Goal: Find specific page/section: Find specific page/section

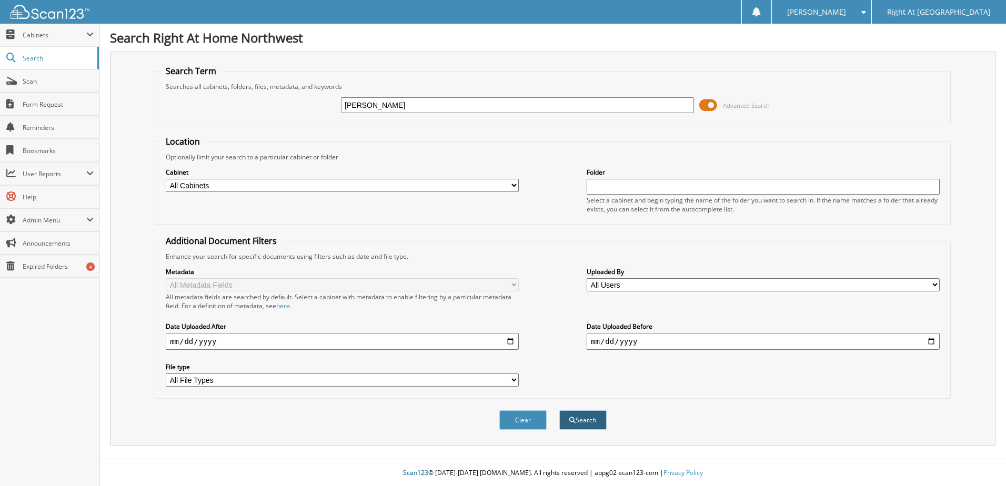
type input "LAPOMA"
click at [595, 423] on button "Search" at bounding box center [582, 419] width 47 height 19
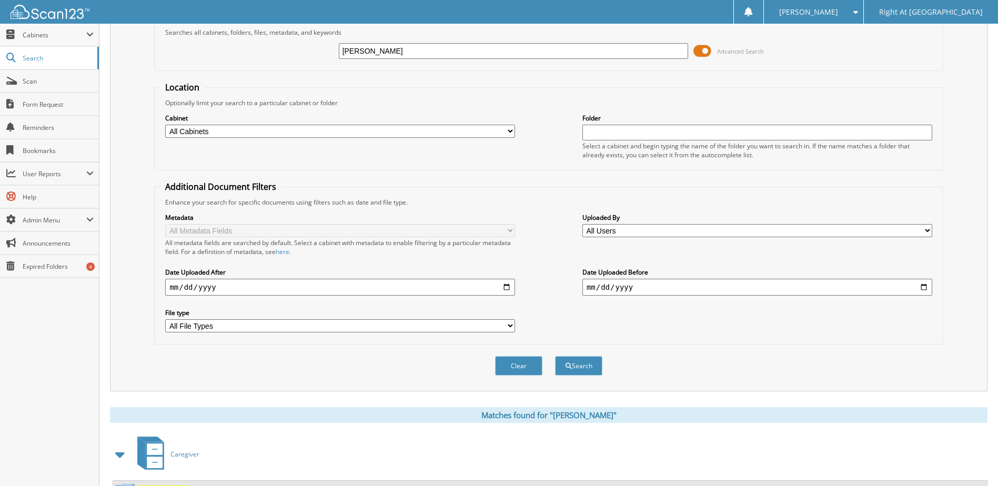
scroll to position [143, 0]
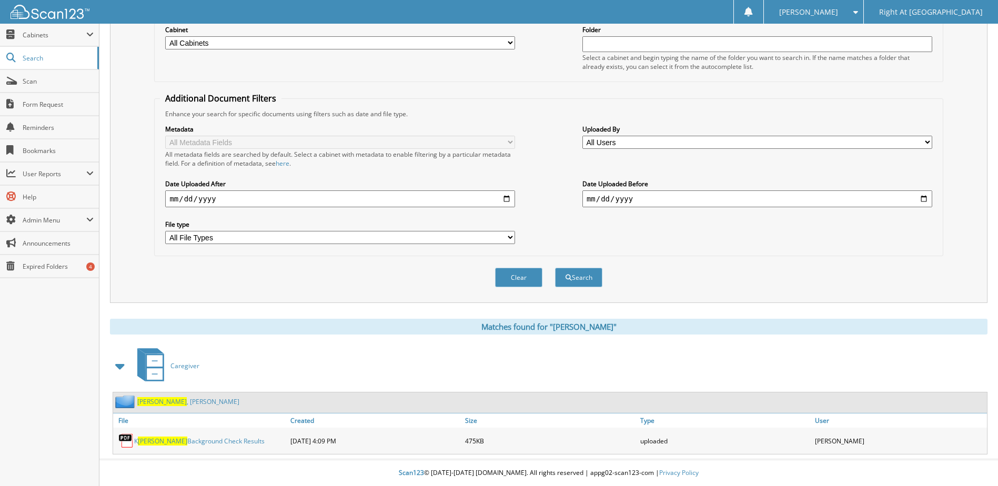
click at [169, 400] on link "[PERSON_NAME]" at bounding box center [188, 401] width 102 height 9
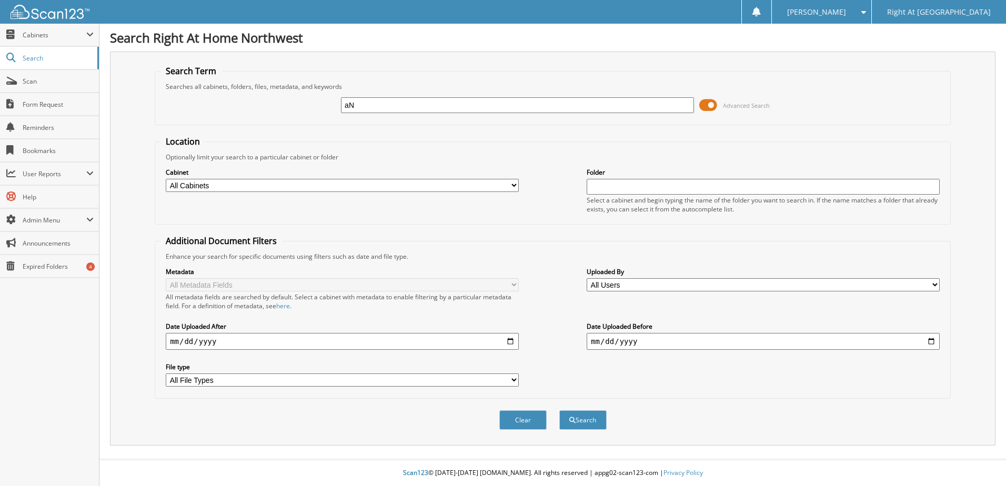
type input "a"
type input "Antony"
click at [589, 423] on button "Search" at bounding box center [582, 419] width 47 height 19
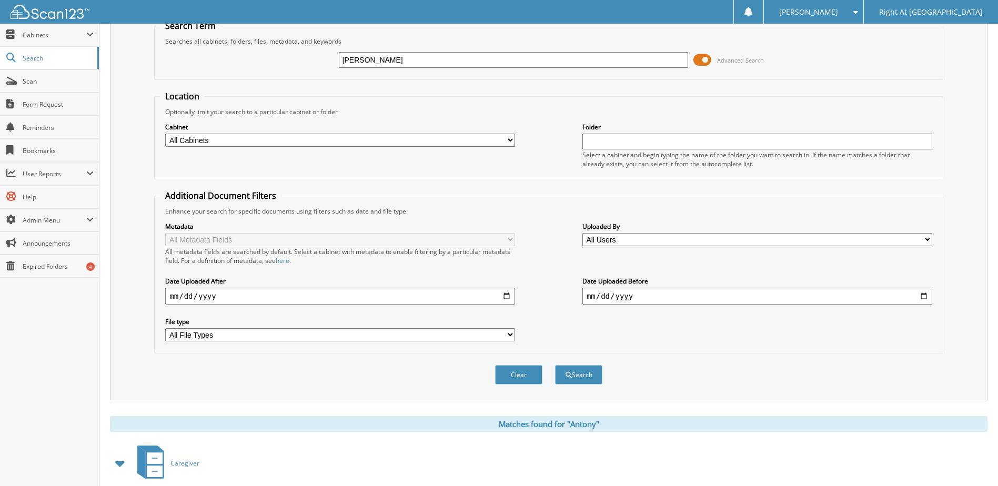
scroll to position [102, 0]
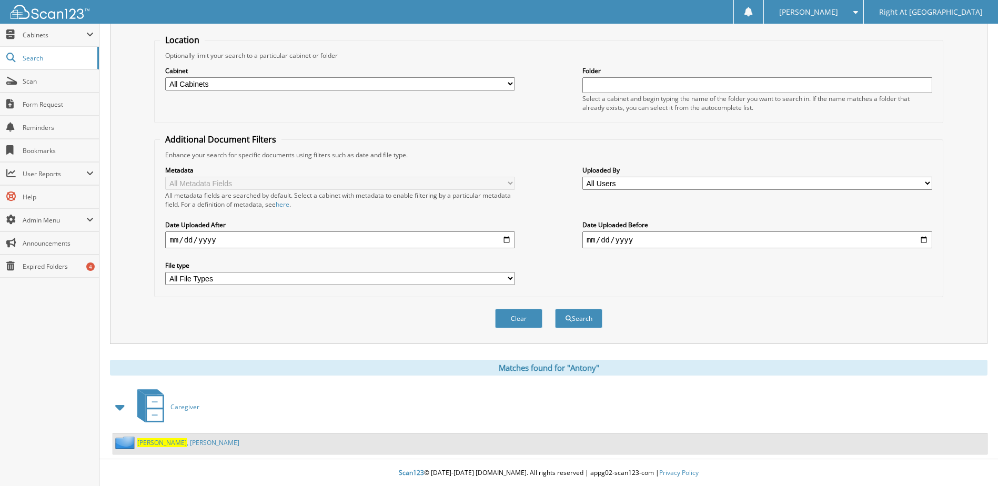
click at [162, 444] on link "Antony , Leah" at bounding box center [188, 442] width 102 height 9
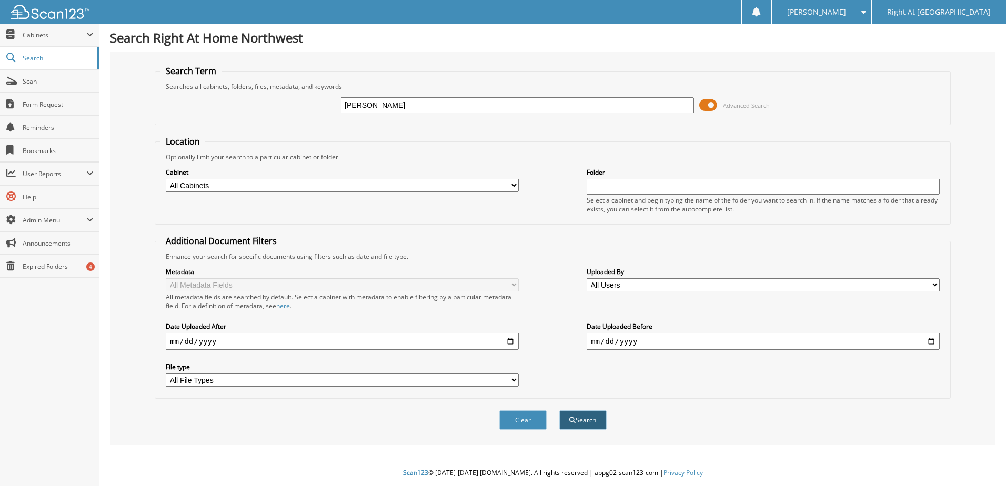
type input "[PERSON_NAME]"
click at [592, 421] on button "Search" at bounding box center [582, 419] width 47 height 19
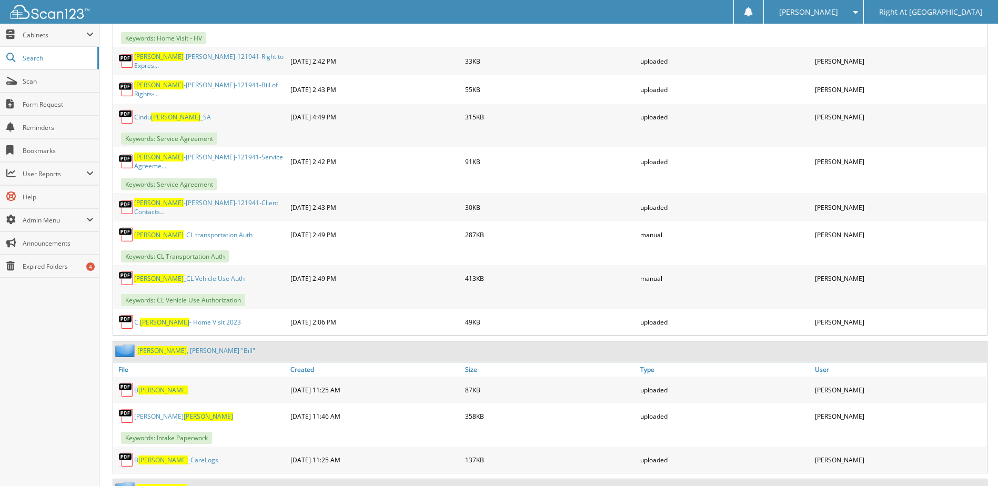
scroll to position [842, 0]
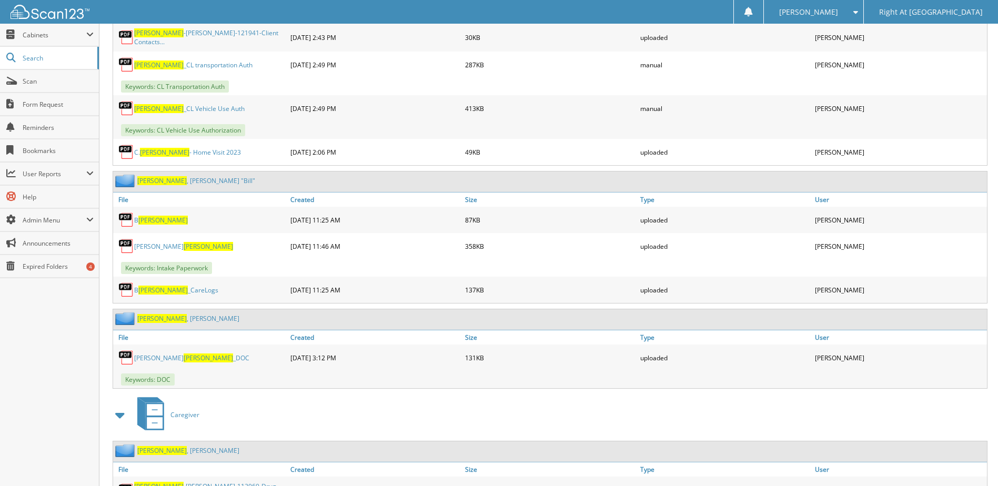
click at [163, 314] on span "Campbell" at bounding box center [161, 318] width 49 height 9
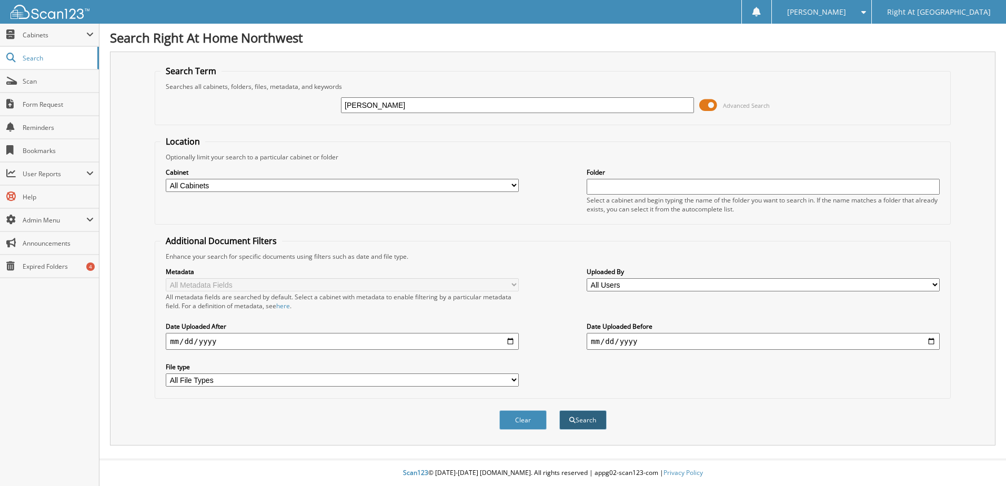
type input "[PERSON_NAME]"
click at [582, 422] on button "Search" at bounding box center [582, 419] width 47 height 19
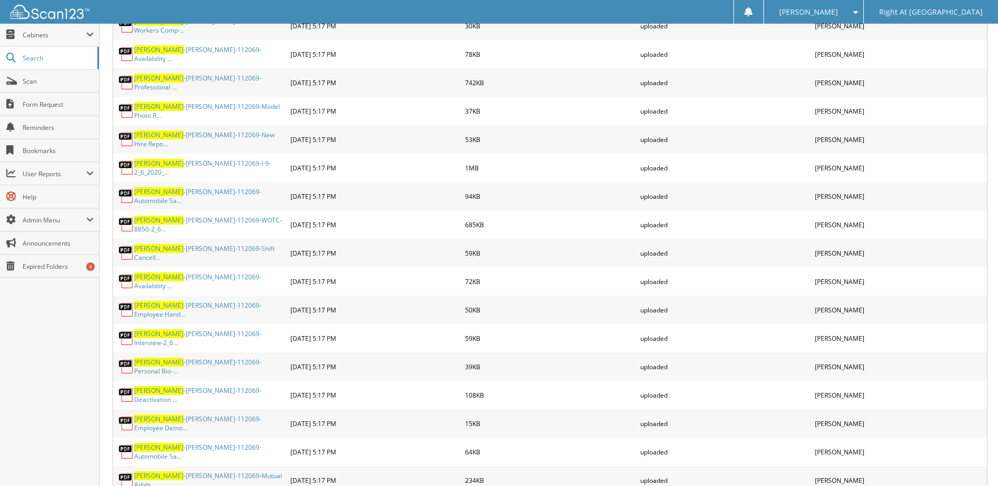
scroll to position [1664, 0]
